Goal: Find specific page/section: Locate item on page

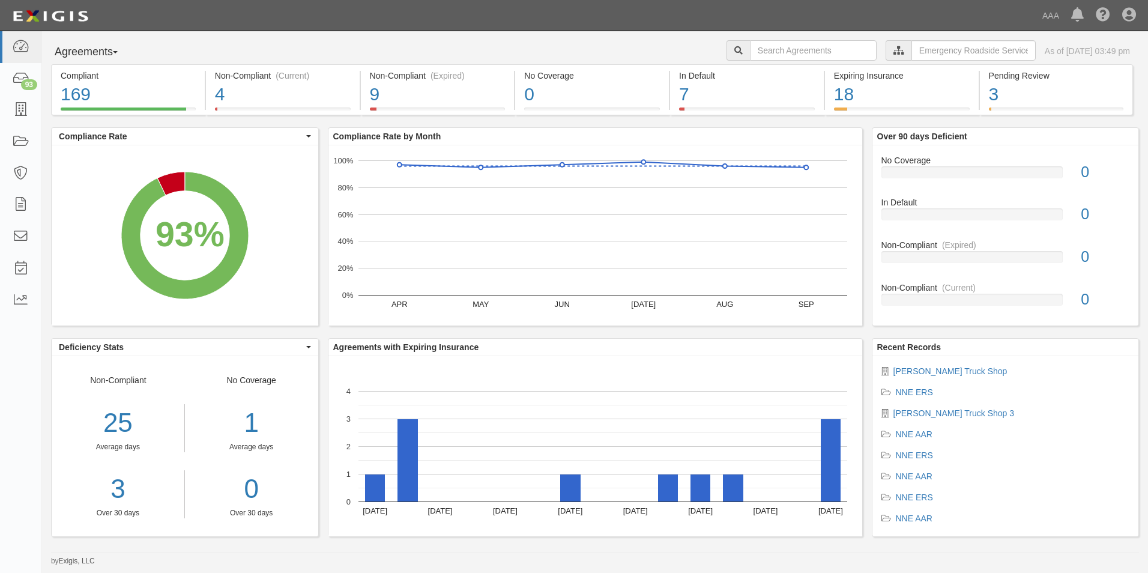
click at [893, 49] on icon at bounding box center [898, 51] width 11 height 8
click at [924, 53] on input "text" at bounding box center [973, 50] width 124 height 20
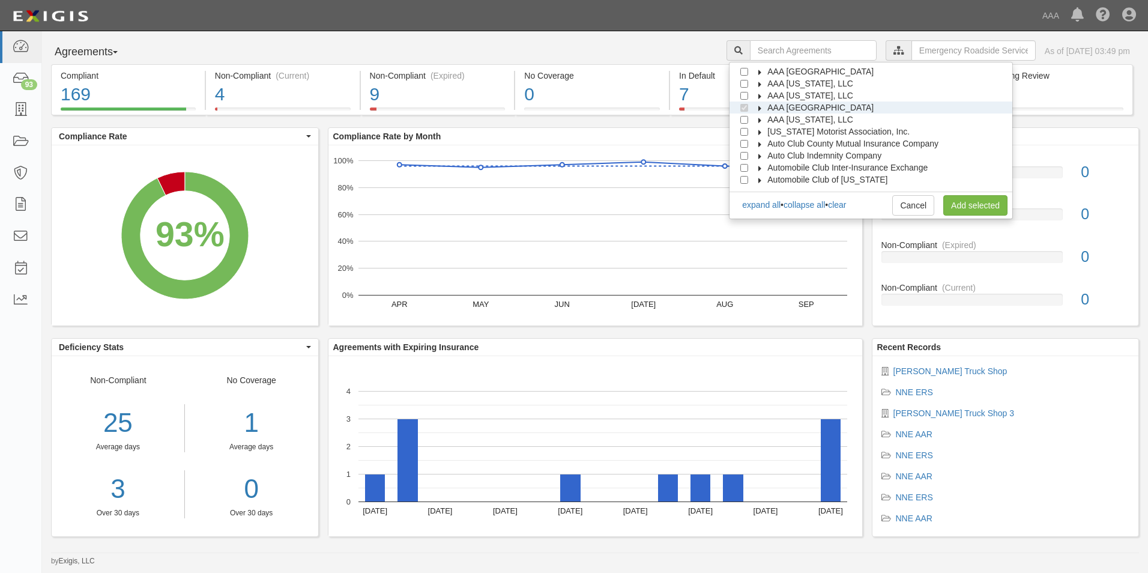
click at [784, 107] on span "AAA Northern New England" at bounding box center [820, 108] width 106 height 10
click at [987, 207] on link "Add selected" at bounding box center [975, 205] width 64 height 20
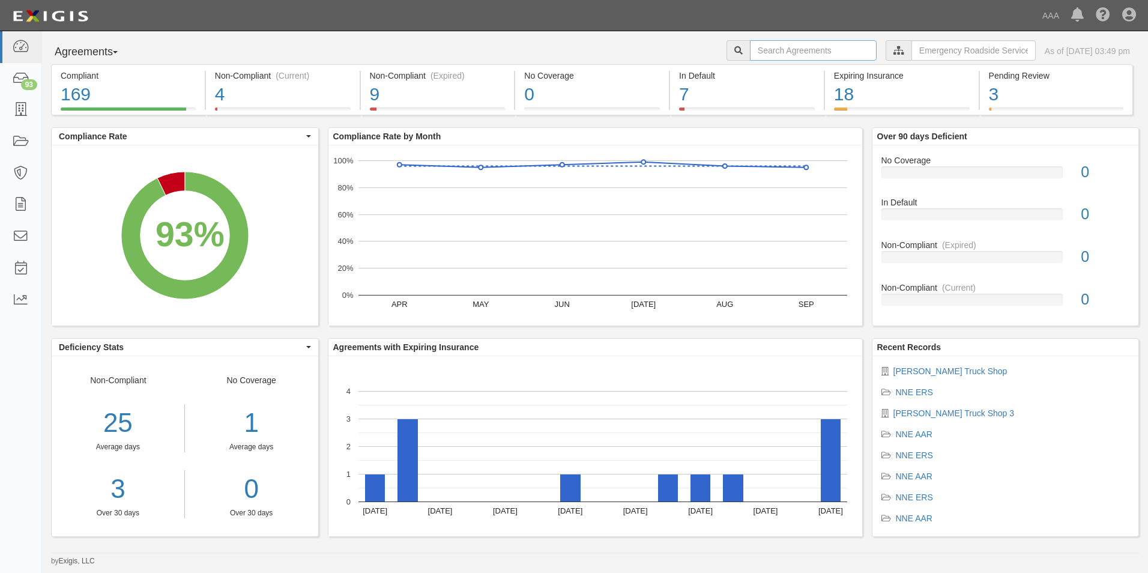
click at [761, 46] on input "text" at bounding box center [813, 50] width 127 height 20
type input "greniers"
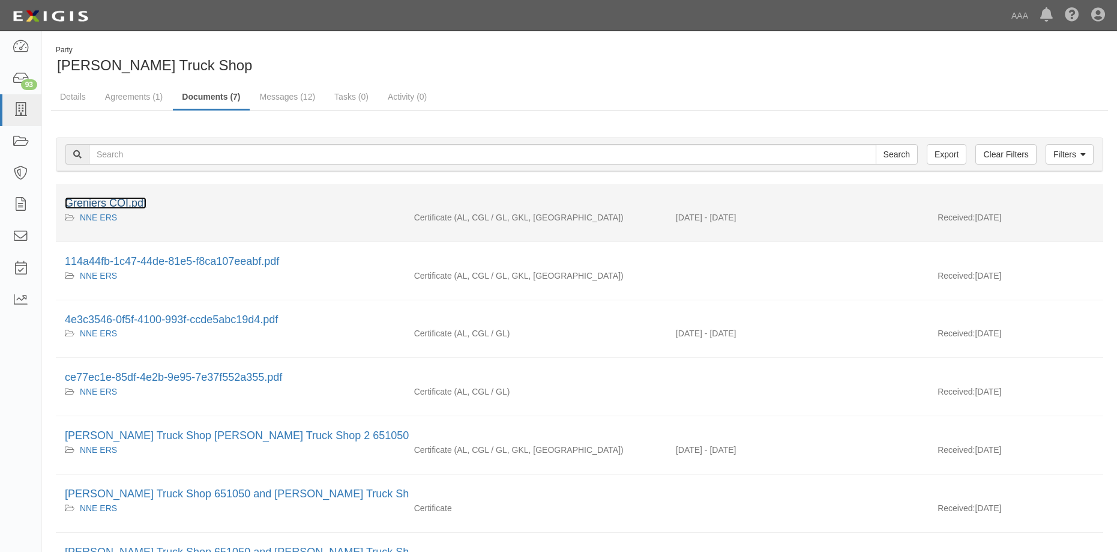
click at [119, 204] on link "Greniers COI.pdf" at bounding box center [106, 203] width 82 height 12
